Goal: Task Accomplishment & Management: Complete application form

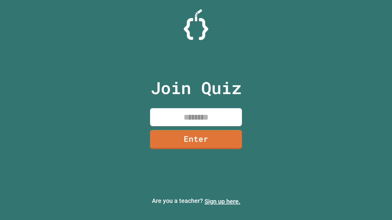
click at [222, 202] on link "Sign up here." at bounding box center [223, 201] width 36 height 7
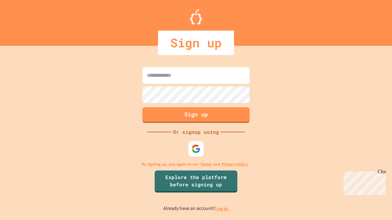
click at [222, 209] on link "Log in." at bounding box center [222, 209] width 14 height 6
